Goal: Information Seeking & Learning: Learn about a topic

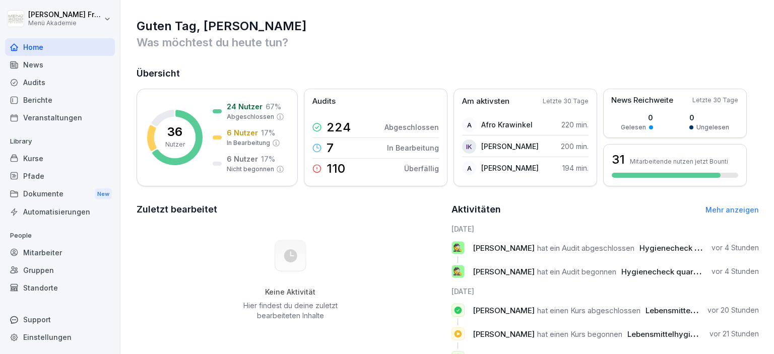
click at [52, 103] on div "Berichte" at bounding box center [60, 100] width 110 height 18
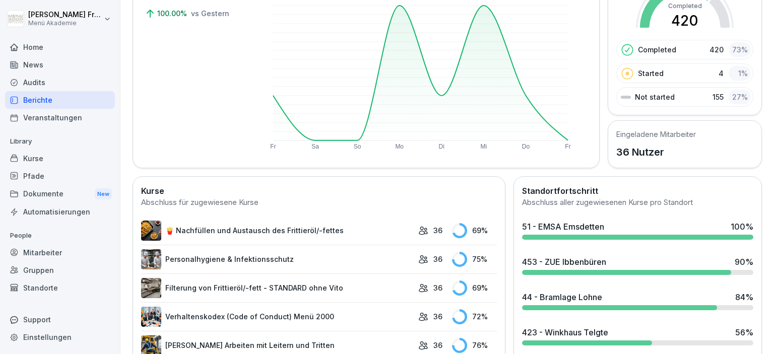
scroll to position [174, 0]
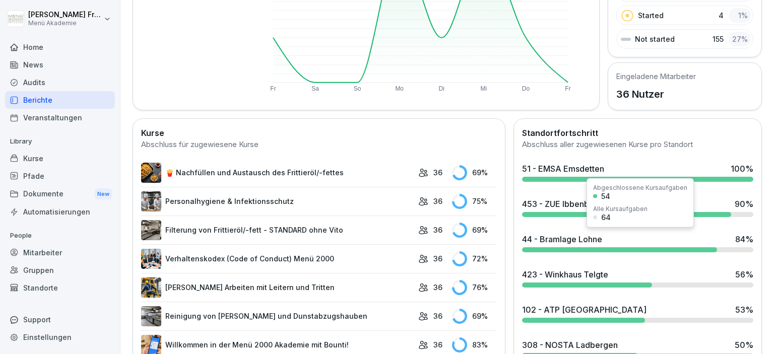
click at [649, 241] on div "44 - Bramlage Lohne 84 %" at bounding box center [637, 239] width 231 height 12
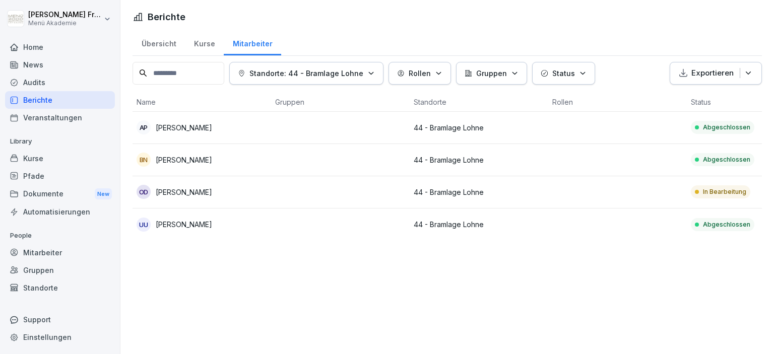
click at [724, 194] on p "In Bearbeitung" at bounding box center [724, 191] width 43 height 9
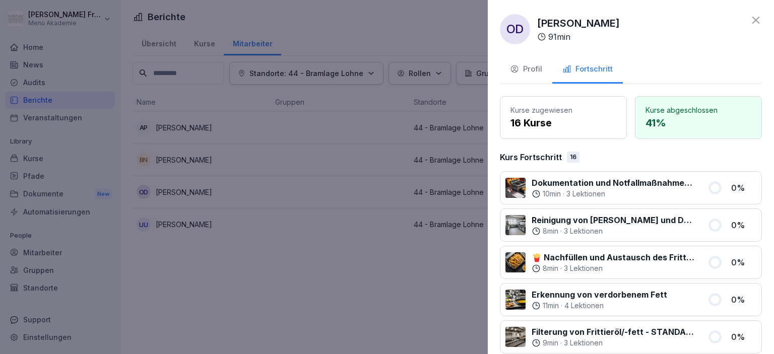
click at [758, 21] on icon at bounding box center [756, 20] width 12 height 12
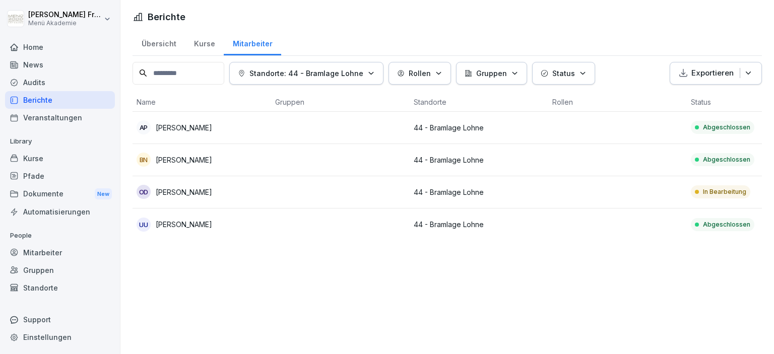
click at [31, 96] on div "Berichte" at bounding box center [60, 100] width 110 height 18
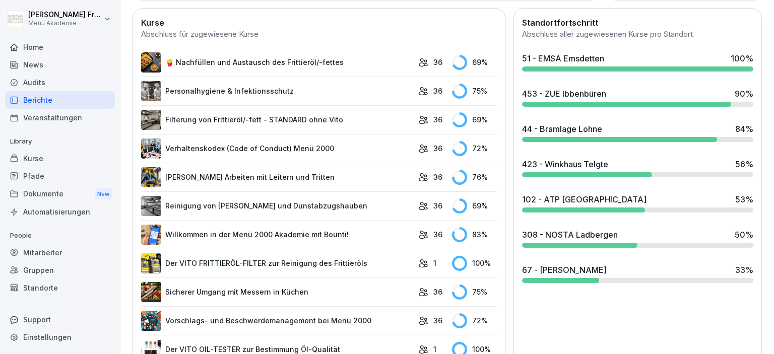
scroll to position [290, 0]
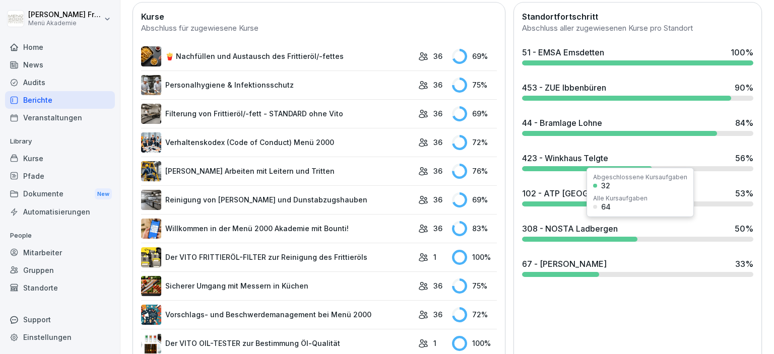
click at [572, 229] on div "308 - NOSTA Ladbergen" at bounding box center [570, 229] width 96 height 12
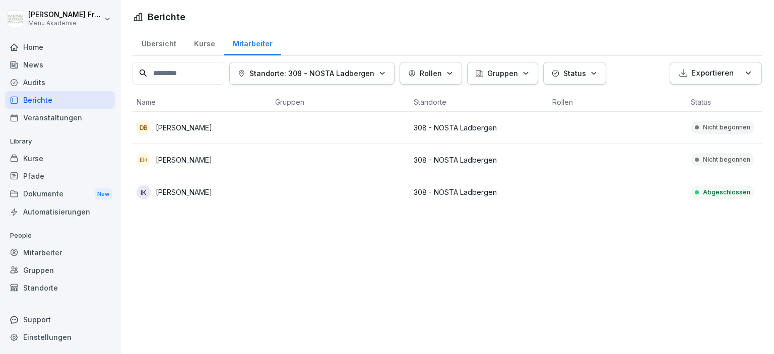
click at [51, 102] on div "Berichte" at bounding box center [60, 100] width 110 height 18
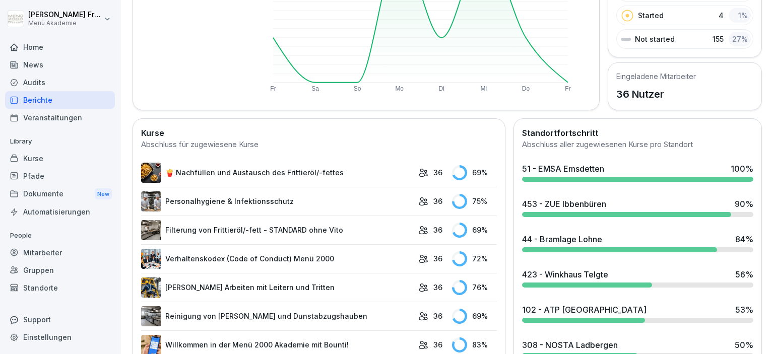
scroll to position [348, 0]
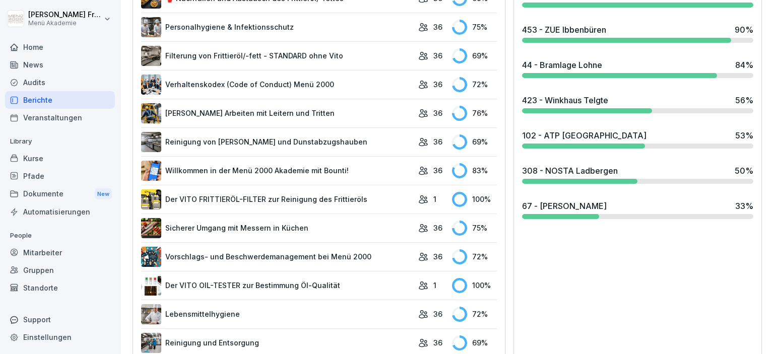
click at [614, 205] on div "67 - Braun Glandorf 33 %" at bounding box center [637, 206] width 231 height 12
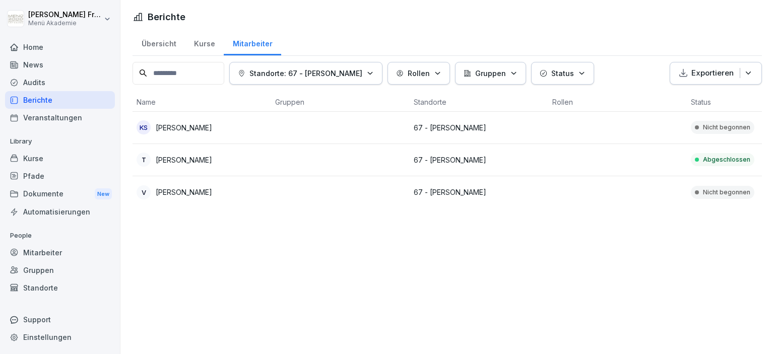
click at [42, 102] on div "Berichte" at bounding box center [60, 100] width 110 height 18
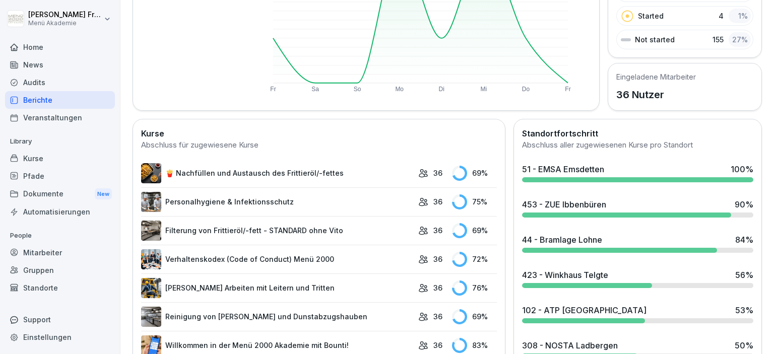
scroll to position [174, 0]
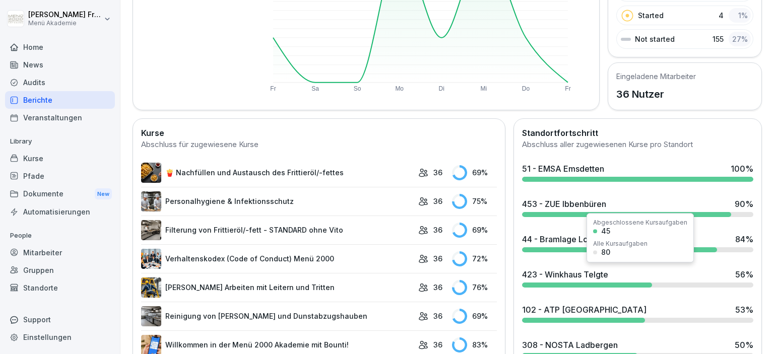
click at [561, 269] on div "423 - Winkhaus Telgte" at bounding box center [565, 275] width 86 height 12
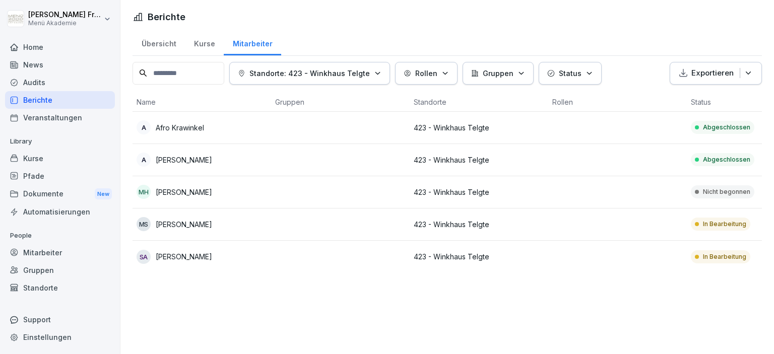
click at [722, 258] on p "In Bearbeitung" at bounding box center [724, 256] width 43 height 9
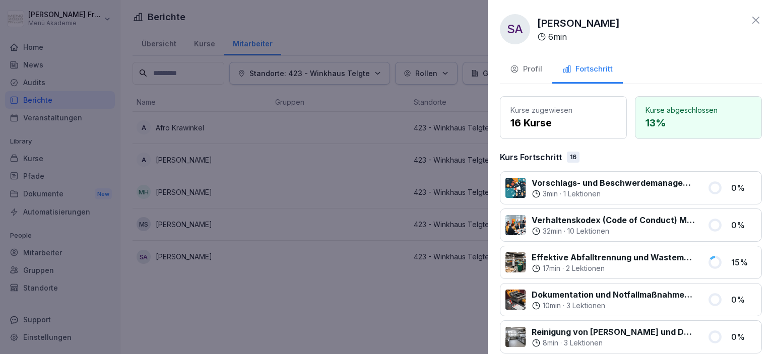
click at [420, 301] on div at bounding box center [387, 177] width 774 height 354
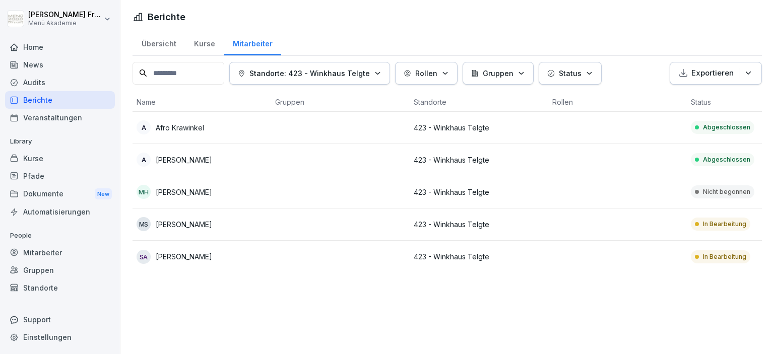
click at [707, 223] on p "In Bearbeitung" at bounding box center [724, 224] width 43 height 9
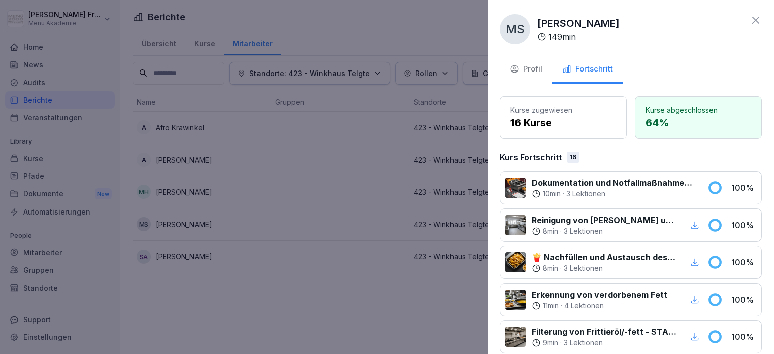
click at [410, 310] on div at bounding box center [387, 177] width 774 height 354
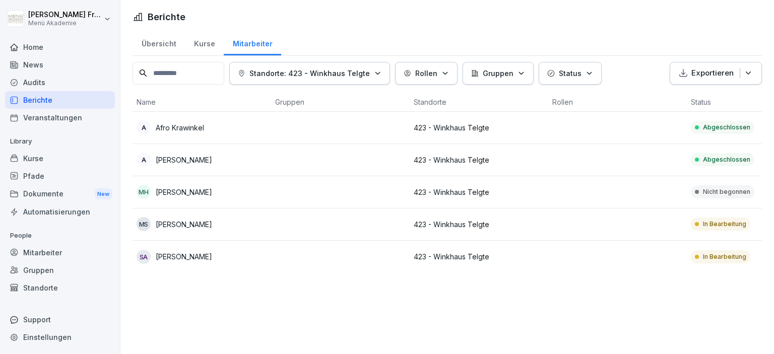
click at [719, 194] on p "Nicht begonnen" at bounding box center [726, 191] width 47 height 9
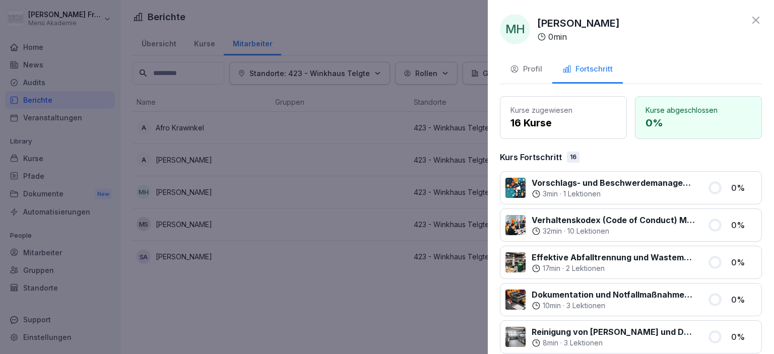
click at [412, 296] on div at bounding box center [387, 177] width 774 height 354
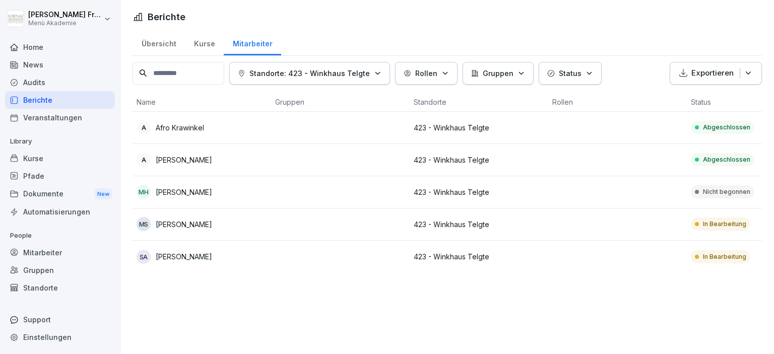
click at [48, 99] on div "Berichte" at bounding box center [60, 100] width 110 height 18
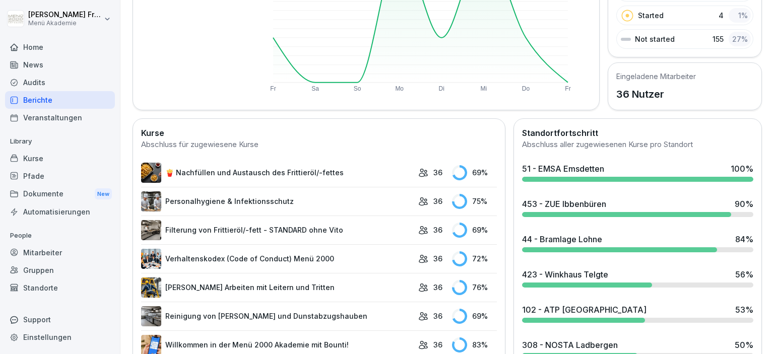
scroll to position [232, 0]
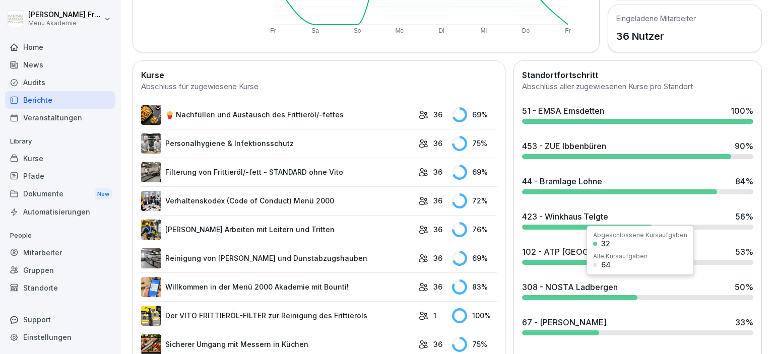
click at [598, 291] on div "308 - NOSTA Ladbergen" at bounding box center [570, 287] width 96 height 12
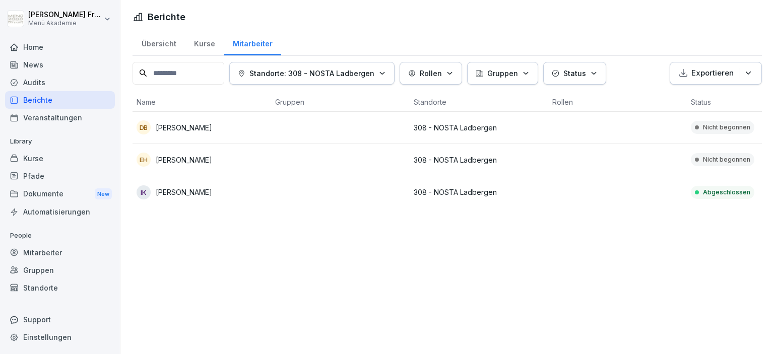
click at [38, 100] on div "Berichte" at bounding box center [60, 100] width 110 height 18
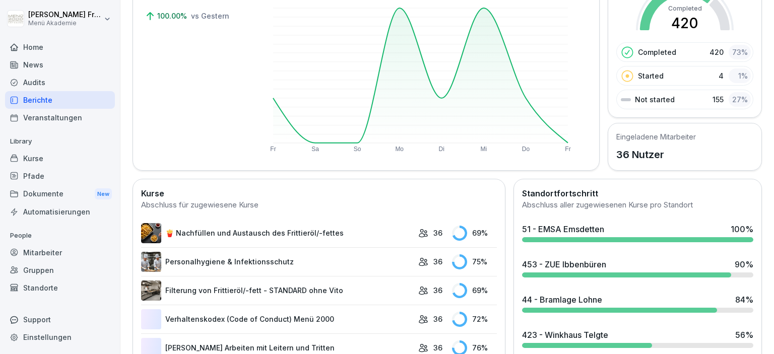
scroll to position [116, 0]
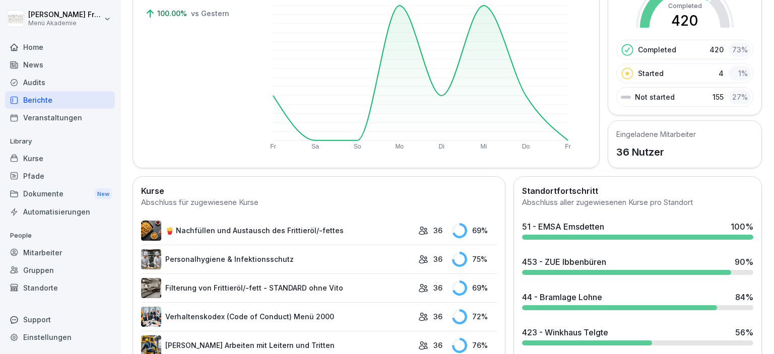
click at [610, 265] on div "453 - ZUE Ibbenbüren 90 %" at bounding box center [637, 262] width 231 height 12
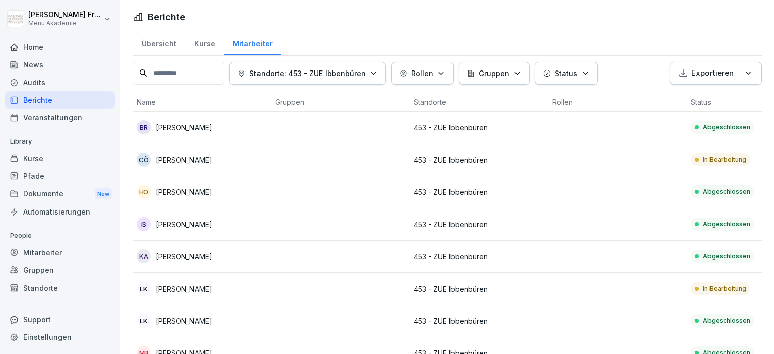
click at [713, 287] on p "In Bearbeitung" at bounding box center [724, 288] width 43 height 9
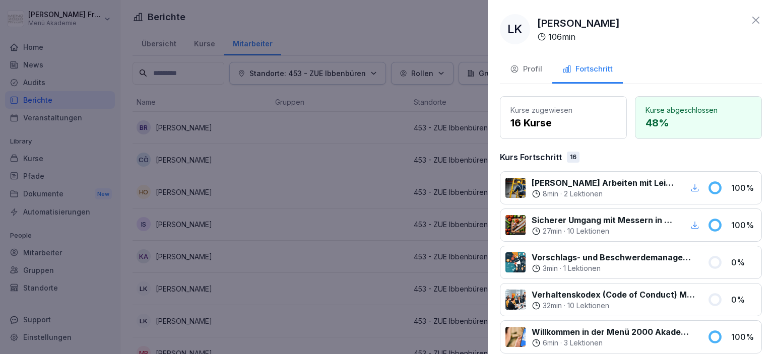
click at [368, 234] on div at bounding box center [387, 177] width 774 height 354
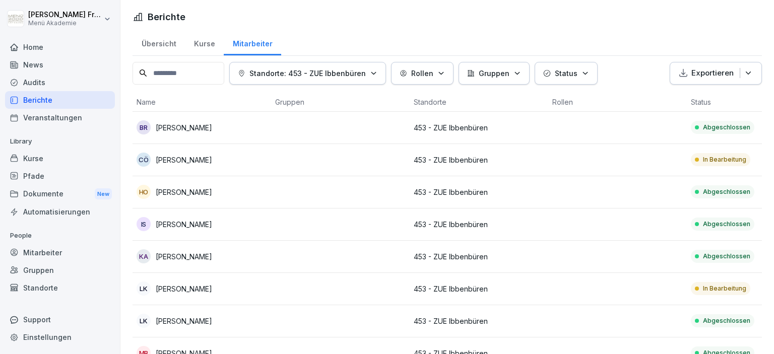
click at [714, 160] on p "In Bearbeitung" at bounding box center [724, 159] width 43 height 9
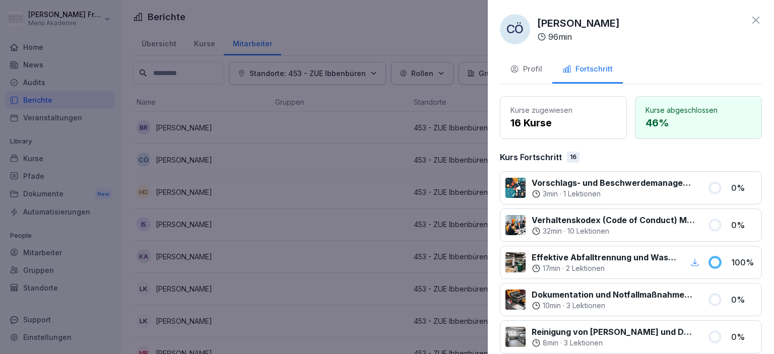
click at [341, 241] on div at bounding box center [387, 177] width 774 height 354
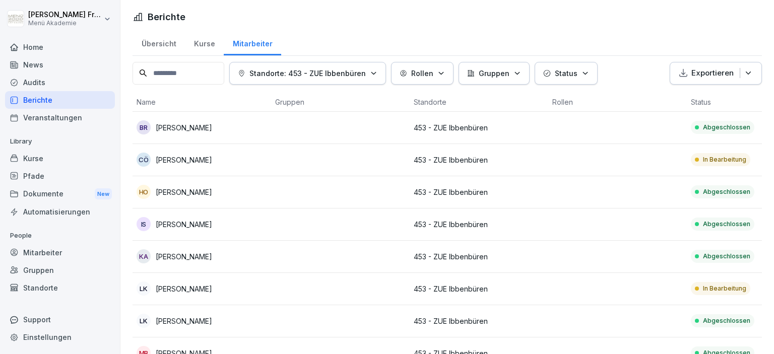
click at [46, 103] on div "Berichte" at bounding box center [60, 100] width 110 height 18
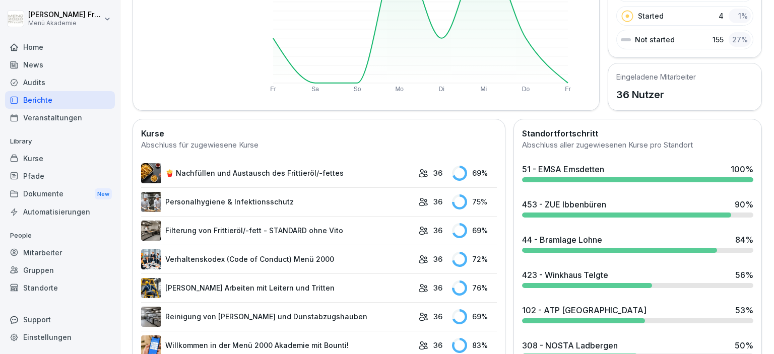
scroll to position [232, 0]
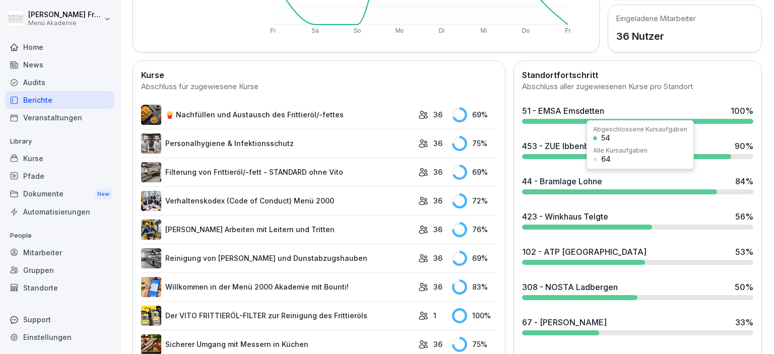
click at [604, 180] on div "44 - Bramlage Lohne 84 %" at bounding box center [637, 181] width 231 height 12
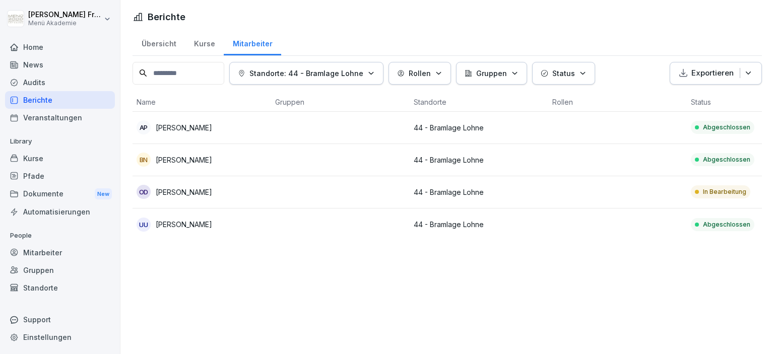
click at [714, 192] on p "In Bearbeitung" at bounding box center [724, 191] width 43 height 9
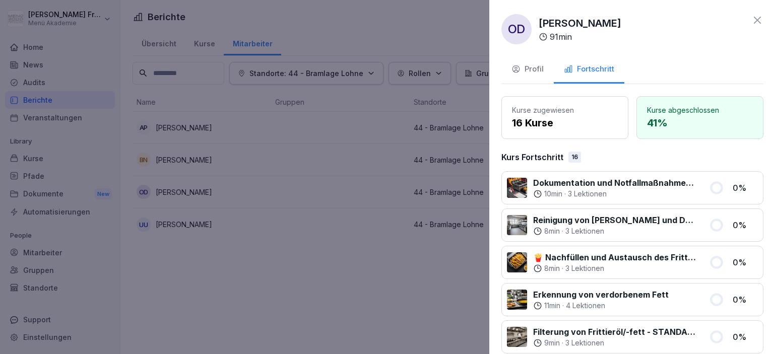
click at [360, 182] on div at bounding box center [387, 177] width 774 height 354
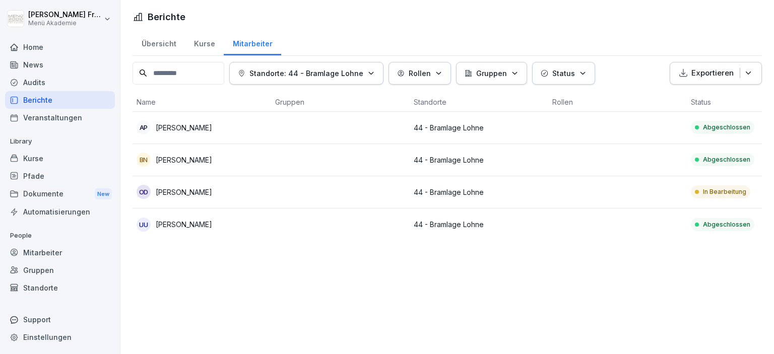
click at [46, 99] on div "Berichte" at bounding box center [60, 100] width 110 height 18
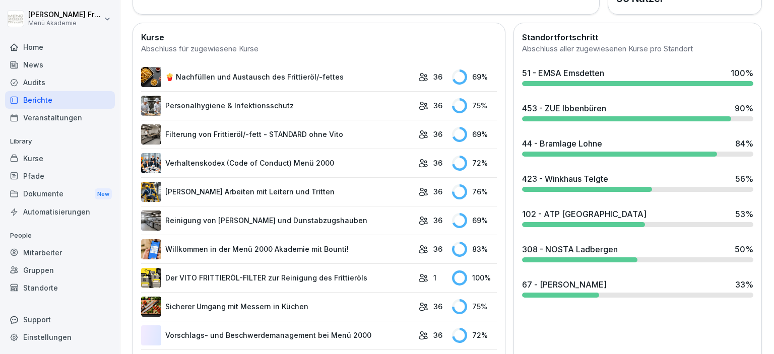
scroll to position [290, 0]
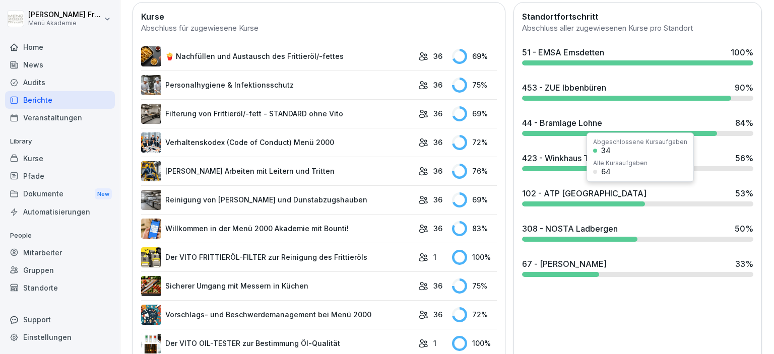
click at [570, 195] on div "102 - ATP [GEOGRAPHIC_DATA]" at bounding box center [584, 193] width 124 height 12
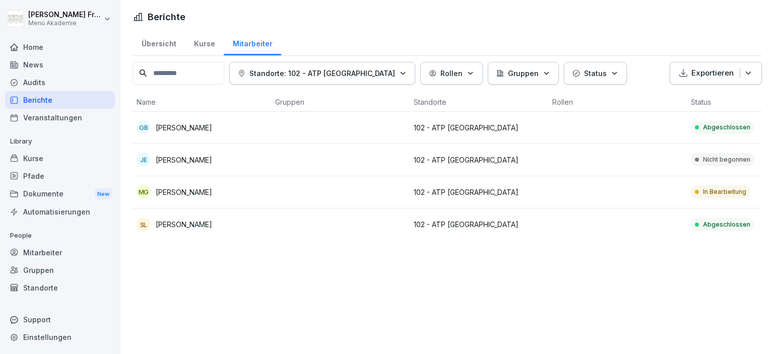
click at [718, 187] on p "In Bearbeitung" at bounding box center [724, 191] width 43 height 9
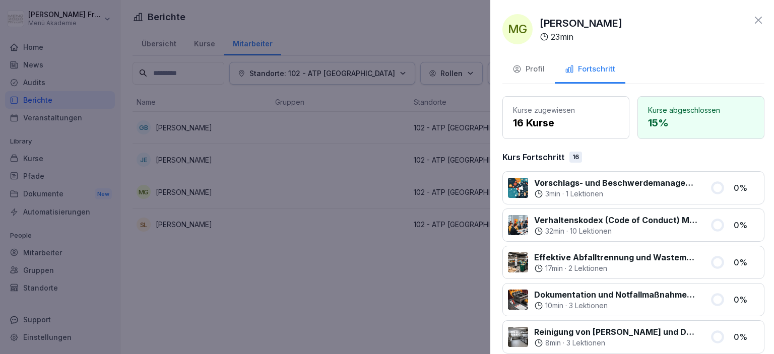
click at [384, 301] on div at bounding box center [387, 177] width 774 height 354
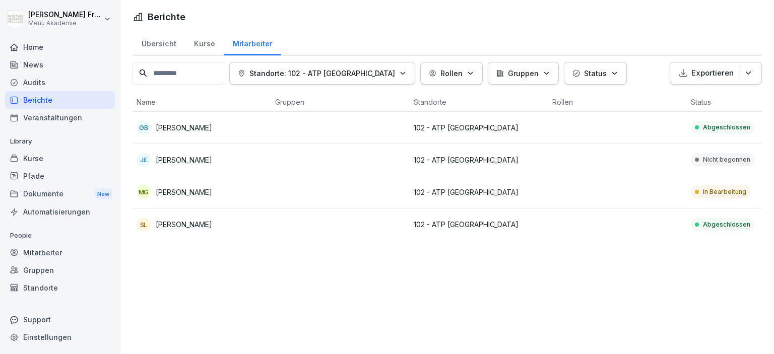
click at [32, 84] on div "Audits" at bounding box center [60, 83] width 110 height 18
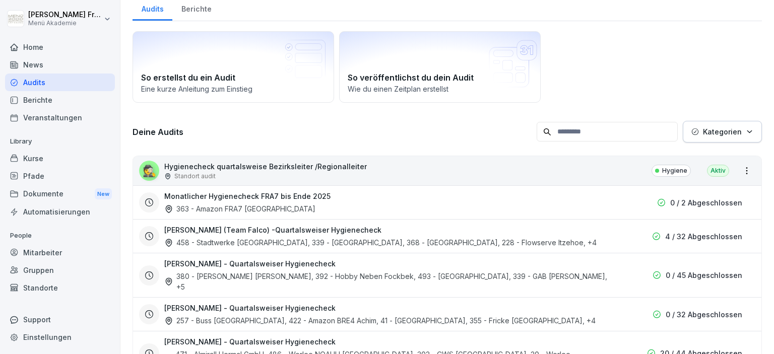
scroll to position [58, 0]
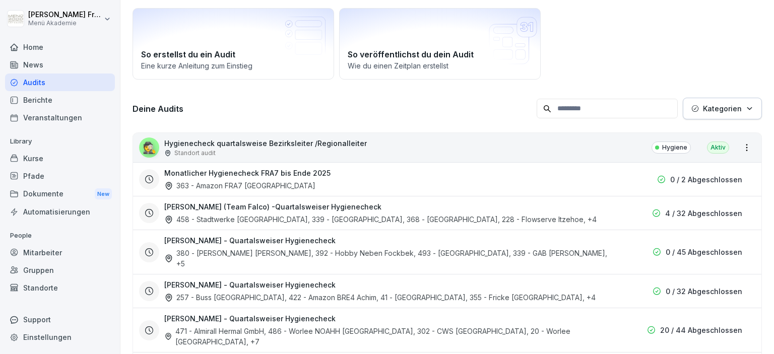
click at [107, 19] on html "[PERSON_NAME] Menü Akademie Home News Audits Berichte Veranstaltungen Library K…" at bounding box center [387, 177] width 774 height 354
click at [98, 105] on html "[PERSON_NAME] Menü Akademie Home News Audits Berichte Veranstaltungen Library K…" at bounding box center [387, 177] width 774 height 354
click at [59, 193] on div "Dokumente New" at bounding box center [60, 194] width 110 height 19
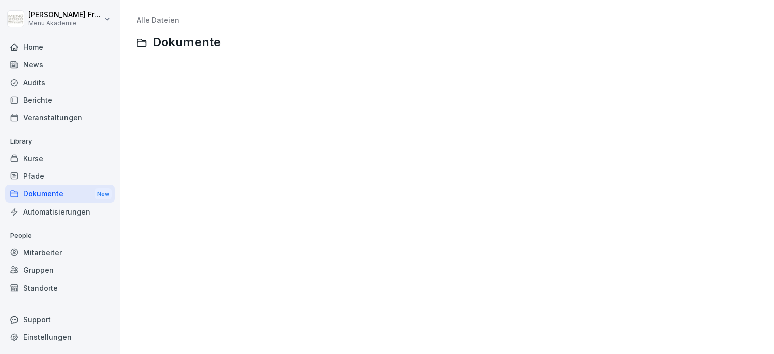
click at [54, 85] on div "Audits" at bounding box center [60, 83] width 110 height 18
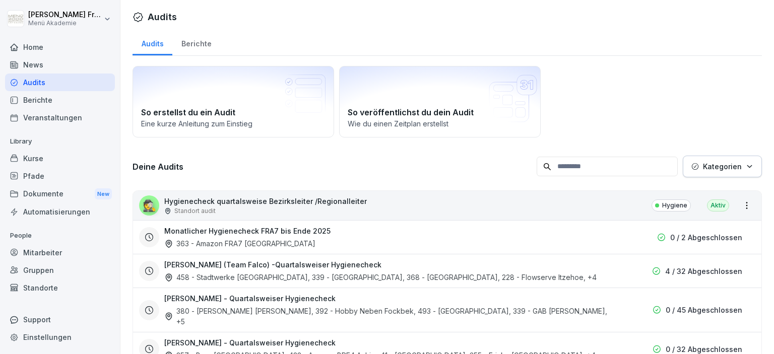
click at [194, 41] on div "Berichte" at bounding box center [196, 43] width 48 height 26
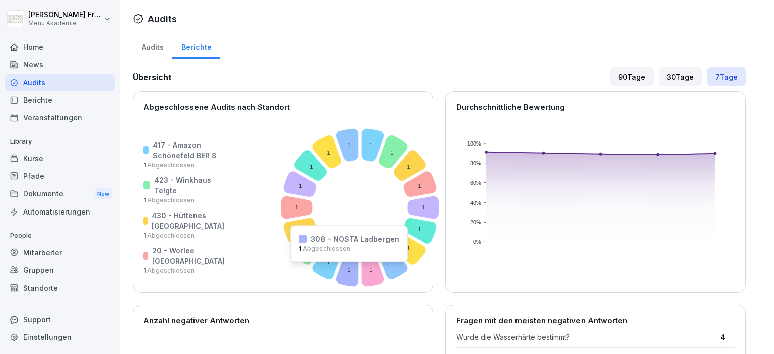
click at [336, 268] on icon at bounding box center [347, 269] width 22 height 33
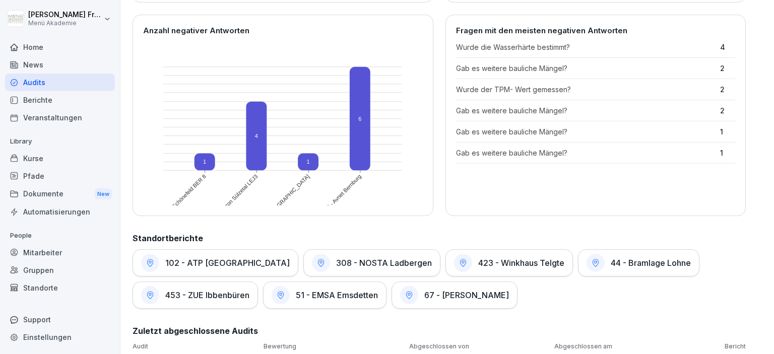
scroll to position [232, 0]
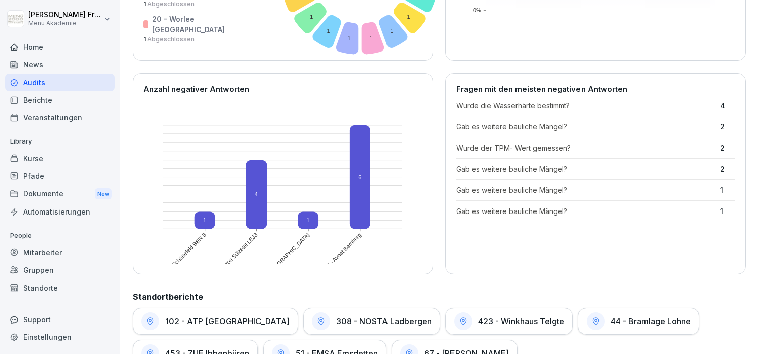
click at [577, 103] on p "Wurde die Wasserhärte bestimmt?" at bounding box center [585, 105] width 259 height 11
click at [564, 126] on p "Gab es weitere bauliche Mängel?" at bounding box center [585, 126] width 259 height 11
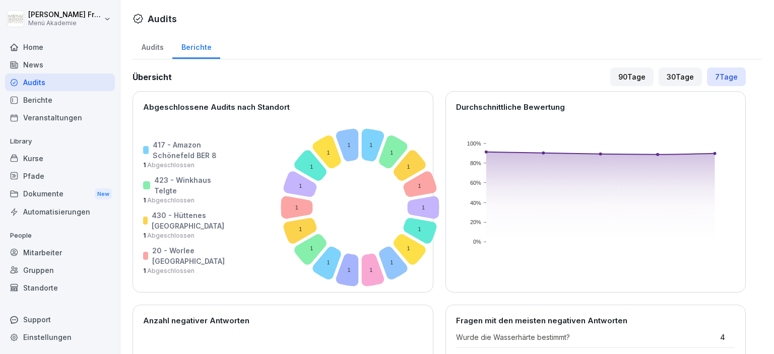
click at [43, 100] on div "Berichte" at bounding box center [60, 100] width 110 height 18
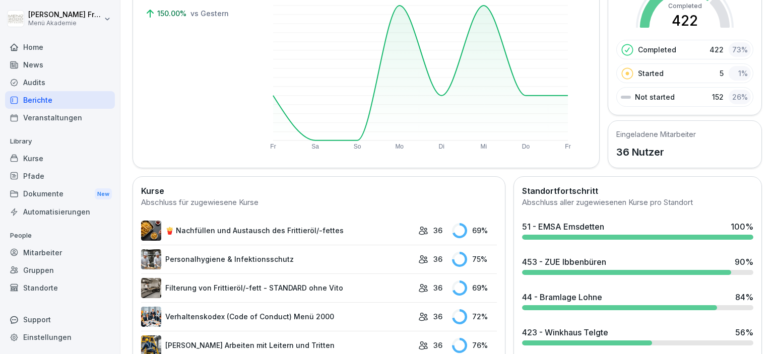
scroll to position [232, 0]
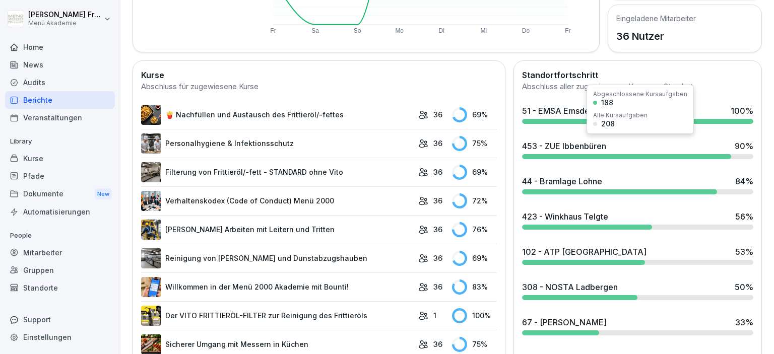
click at [563, 154] on div at bounding box center [626, 156] width 209 height 5
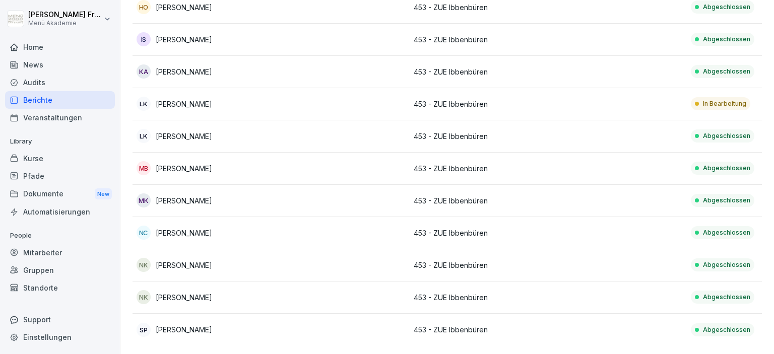
scroll to position [61, 0]
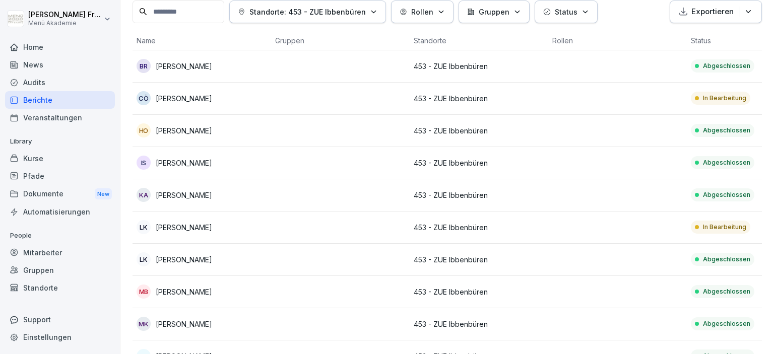
click at [714, 94] on p "In Bearbeitung" at bounding box center [724, 98] width 43 height 9
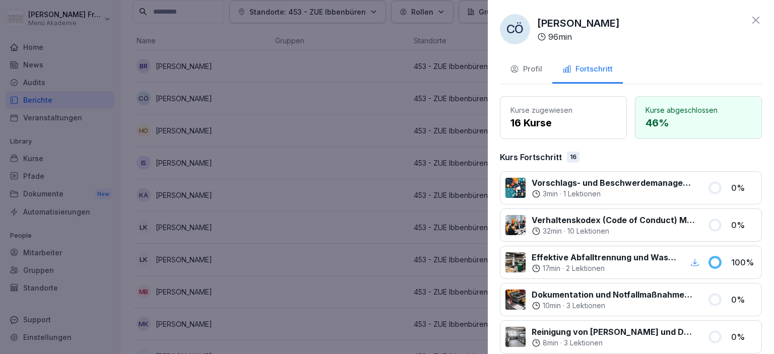
click at [394, 221] on div at bounding box center [387, 177] width 774 height 354
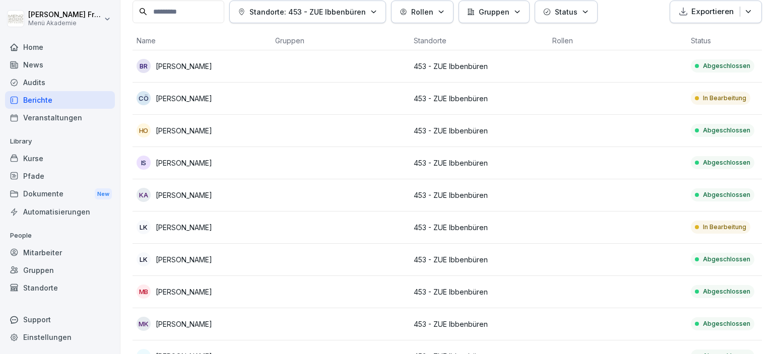
click at [719, 224] on p "In Bearbeitung" at bounding box center [724, 227] width 43 height 9
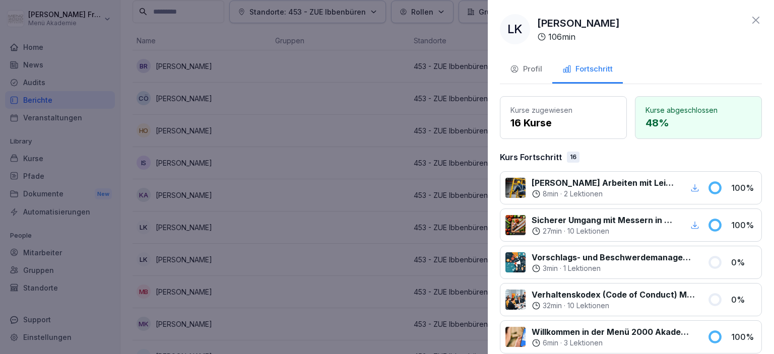
click at [372, 221] on div at bounding box center [387, 177] width 774 height 354
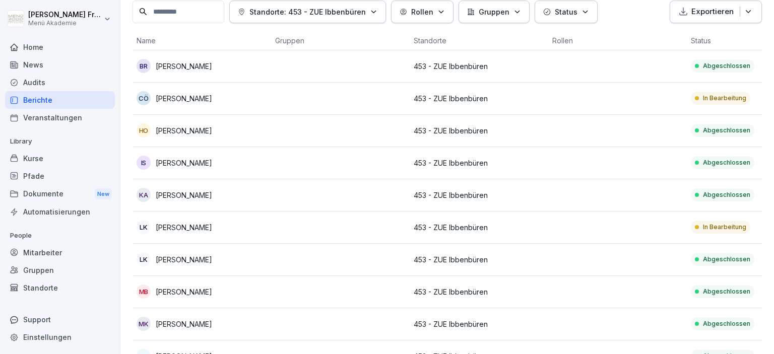
scroll to position [0, 0]
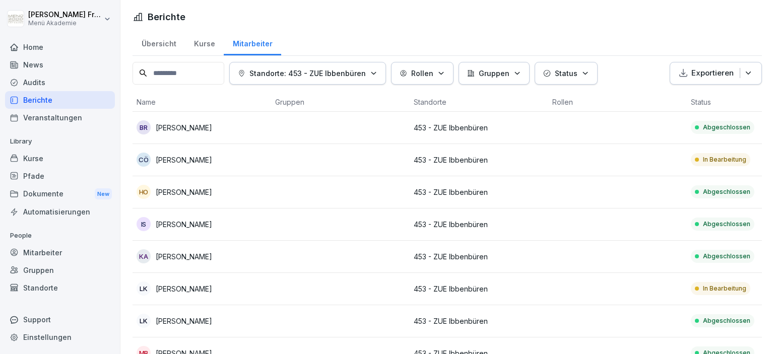
click at [47, 79] on div "Audits" at bounding box center [60, 83] width 110 height 18
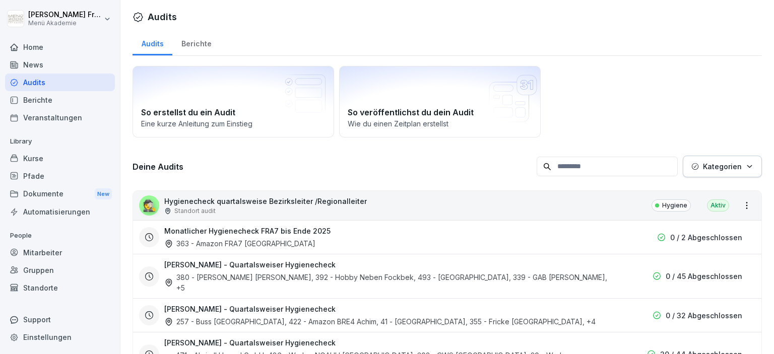
click at [52, 102] on div "Berichte" at bounding box center [60, 100] width 110 height 18
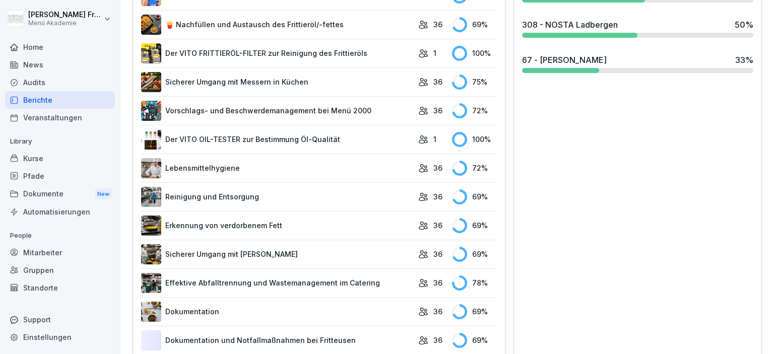
scroll to position [508, 0]
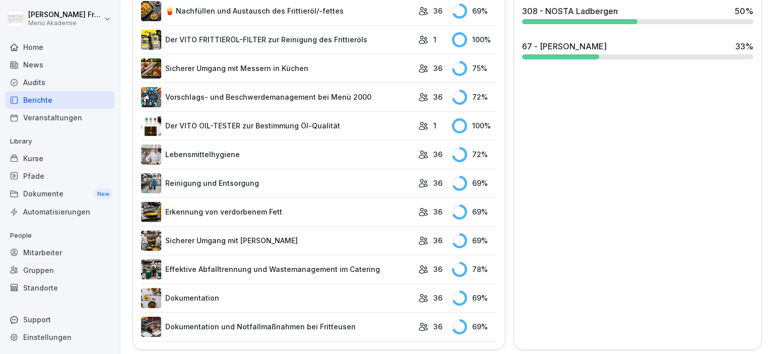
click at [269, 322] on link "Dokumentation und Notfallmaßnahmen bei Fritteusen" at bounding box center [277, 327] width 272 height 20
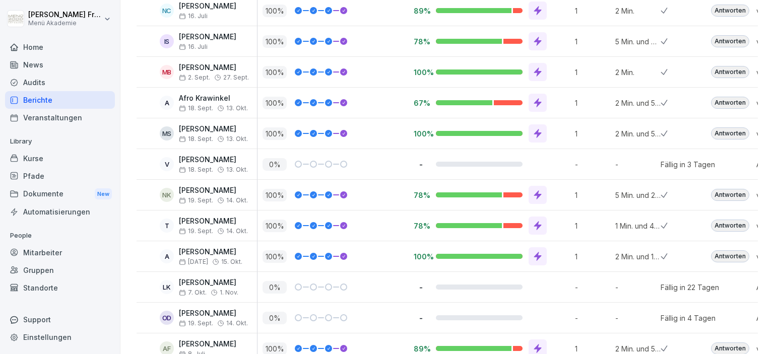
scroll to position [951, 0]
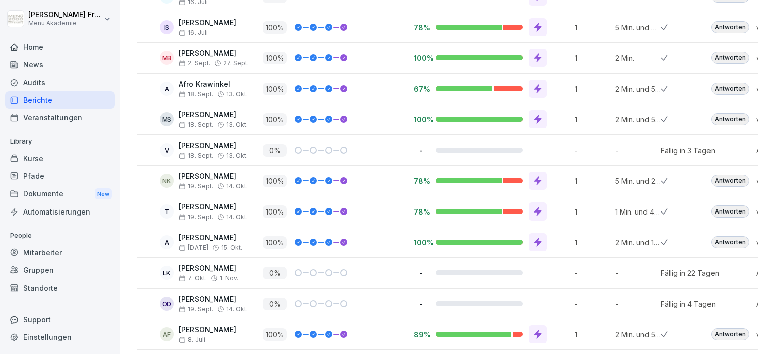
click at [538, 330] on icon at bounding box center [538, 335] width 10 height 10
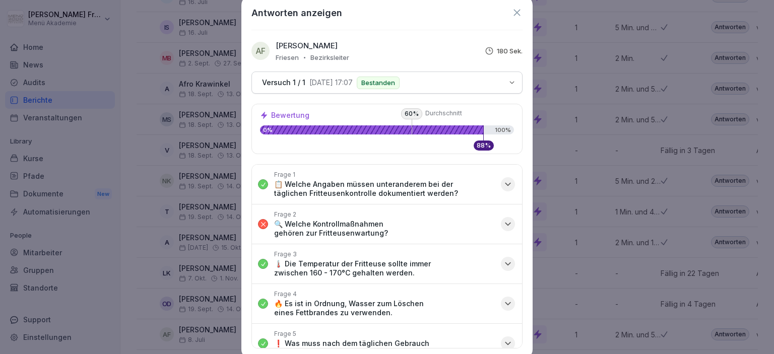
click at [507, 219] on icon "button" at bounding box center [508, 224] width 10 height 10
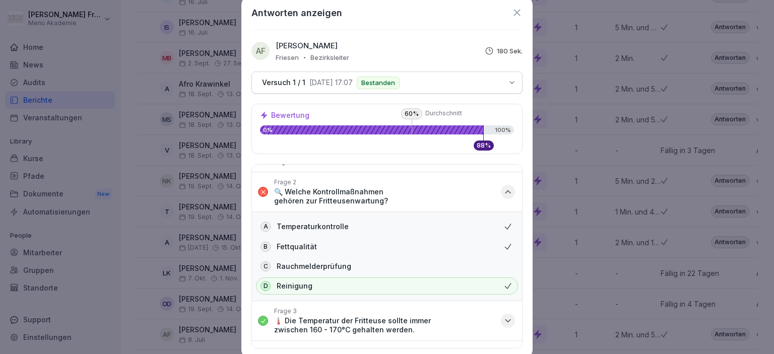
scroll to position [11, 0]
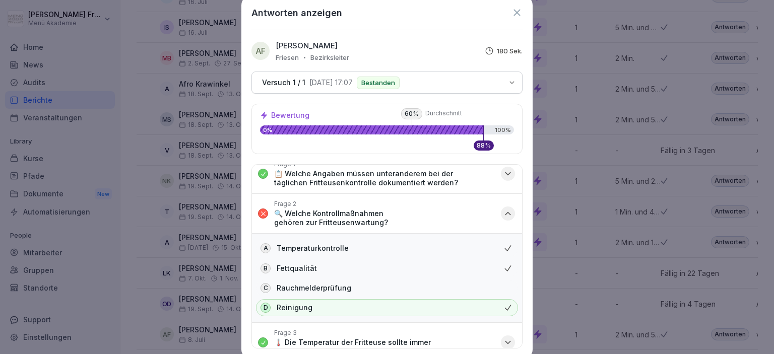
click at [507, 207] on div "button" at bounding box center [508, 214] width 14 height 14
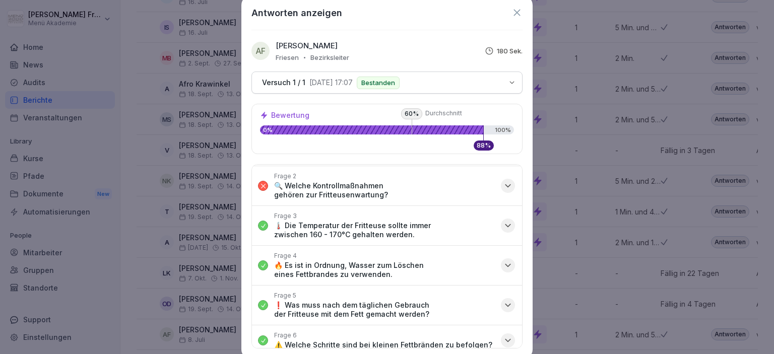
scroll to position [0, 0]
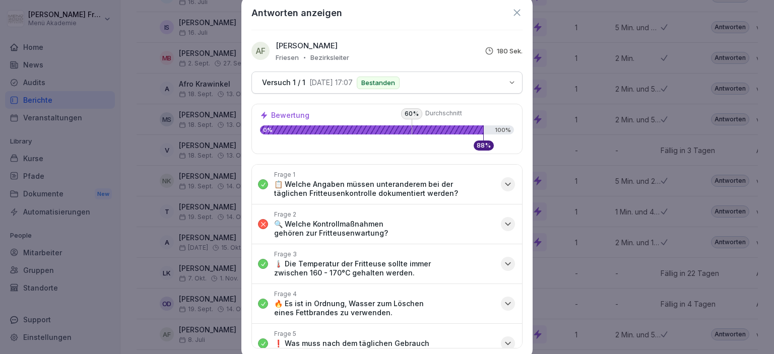
click at [507, 219] on icon "button" at bounding box center [508, 224] width 10 height 10
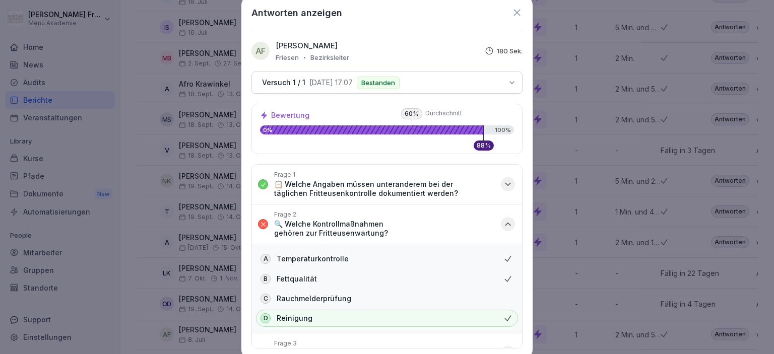
click at [476, 272] on div "B Fettqualität" at bounding box center [387, 279] width 262 height 17
click at [509, 185] on icon "button" at bounding box center [508, 184] width 10 height 10
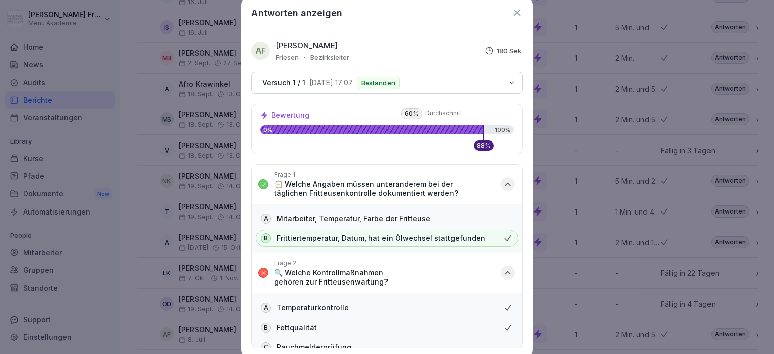
click at [509, 185] on icon "button" at bounding box center [508, 184] width 10 height 10
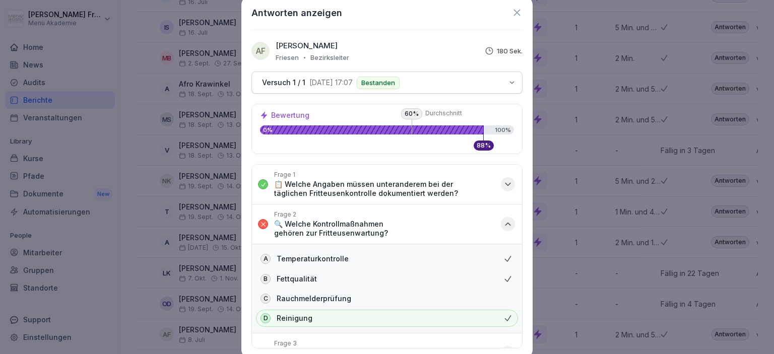
click at [516, 12] on icon at bounding box center [516, 12] width 7 height 7
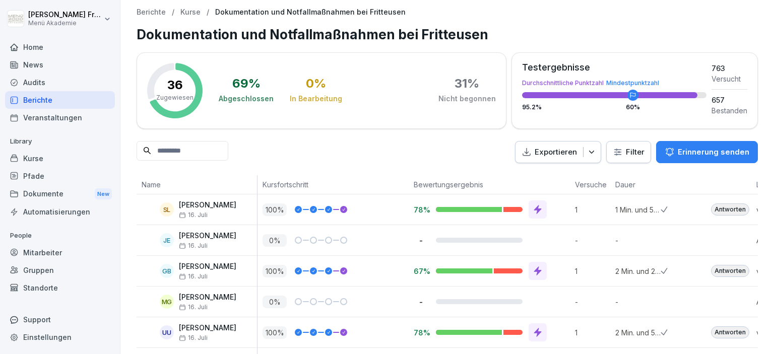
click at [46, 101] on div "Berichte" at bounding box center [60, 100] width 110 height 18
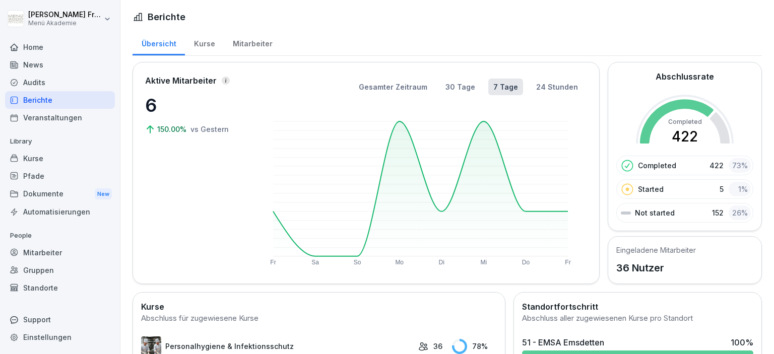
click at [43, 80] on div "Audits" at bounding box center [60, 83] width 110 height 18
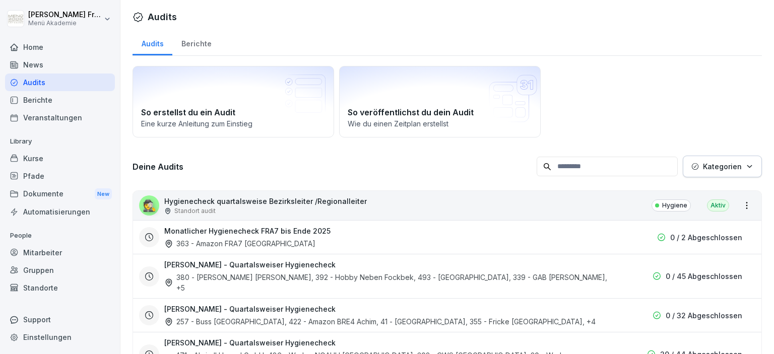
click at [39, 154] on div "Kurse" at bounding box center [60, 159] width 110 height 18
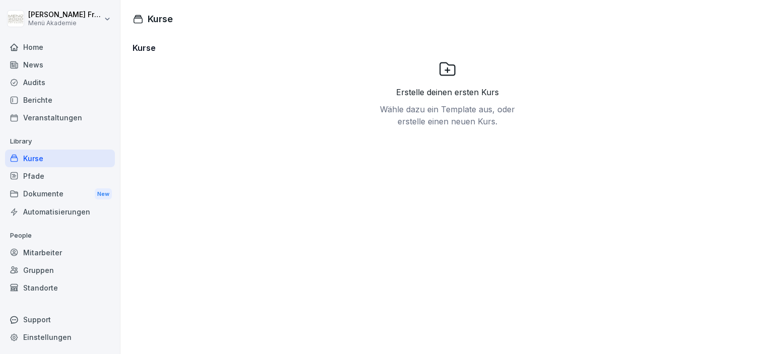
click at [40, 67] on div "News" at bounding box center [60, 65] width 110 height 18
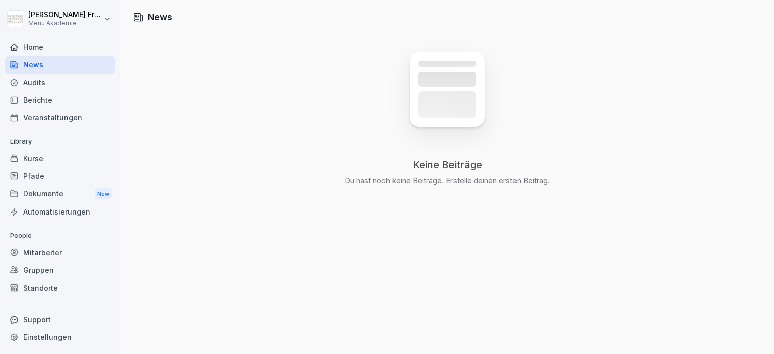
click at [38, 45] on div "Home" at bounding box center [60, 47] width 110 height 18
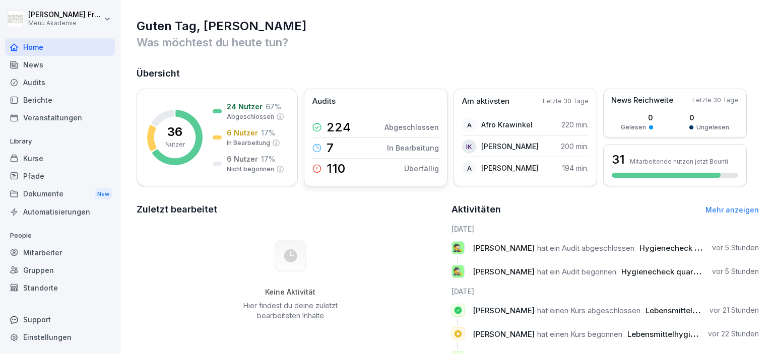
click at [355, 171] on div "110 Überfällig" at bounding box center [375, 169] width 126 height 20
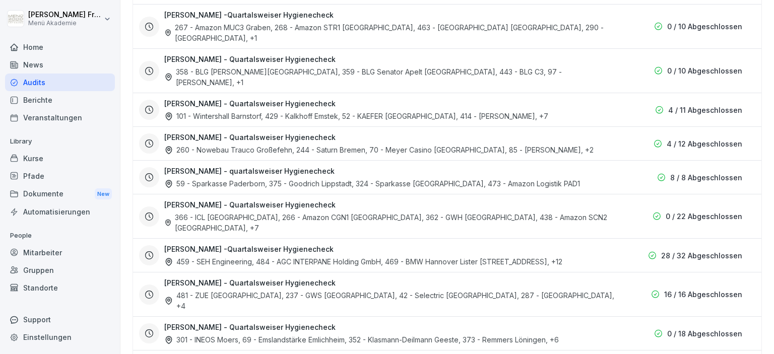
scroll to position [638, 0]
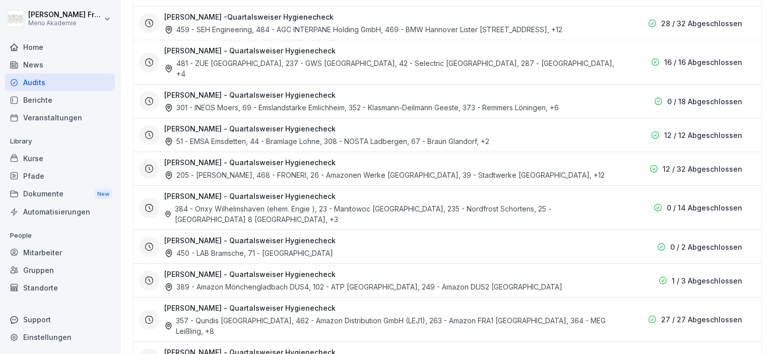
click at [527, 170] on div "205 - [PERSON_NAME], 468 - FRONERI, 26 - Amazonen Werke [GEOGRAPHIC_DATA], 39 -…" at bounding box center [384, 175] width 440 height 11
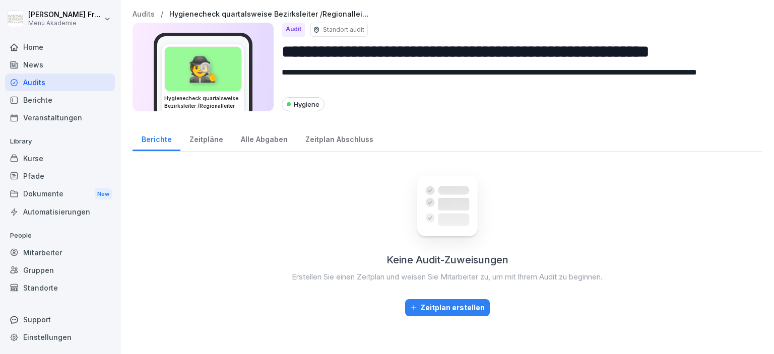
click at [37, 98] on div "Berichte" at bounding box center [60, 100] width 110 height 18
